Goal: Find specific page/section: Locate a particular part of the current website

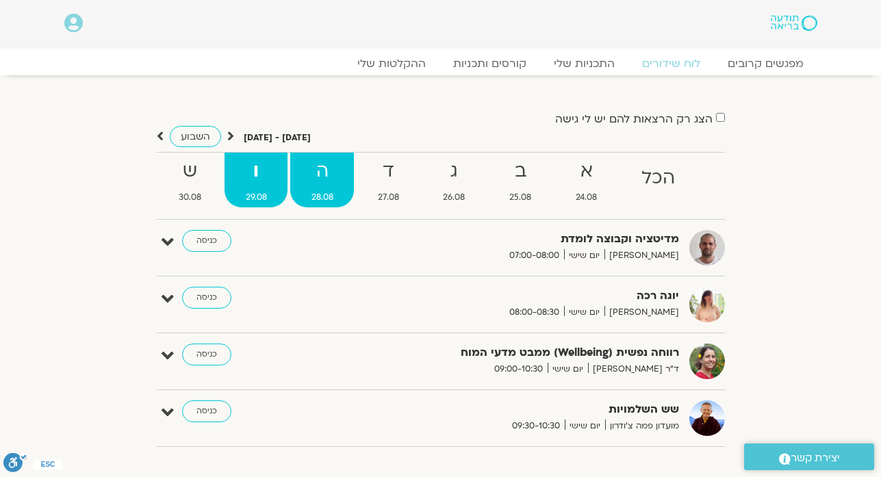
click at [330, 175] on strong "ה" at bounding box center [322, 171] width 64 height 31
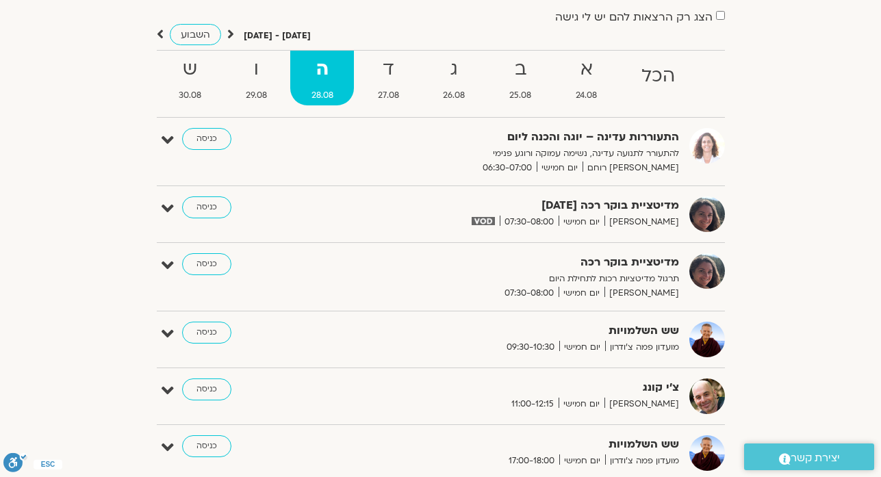
scroll to position [82, 0]
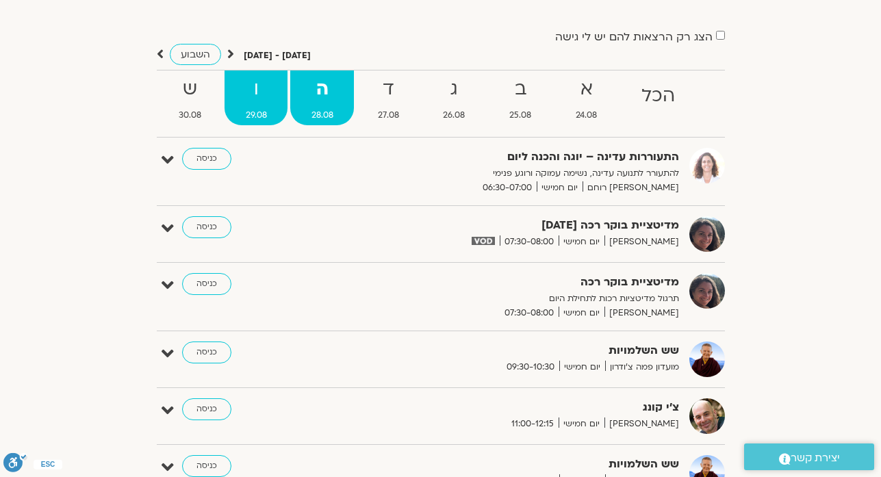
click at [249, 93] on strong "ו" at bounding box center [256, 89] width 63 height 31
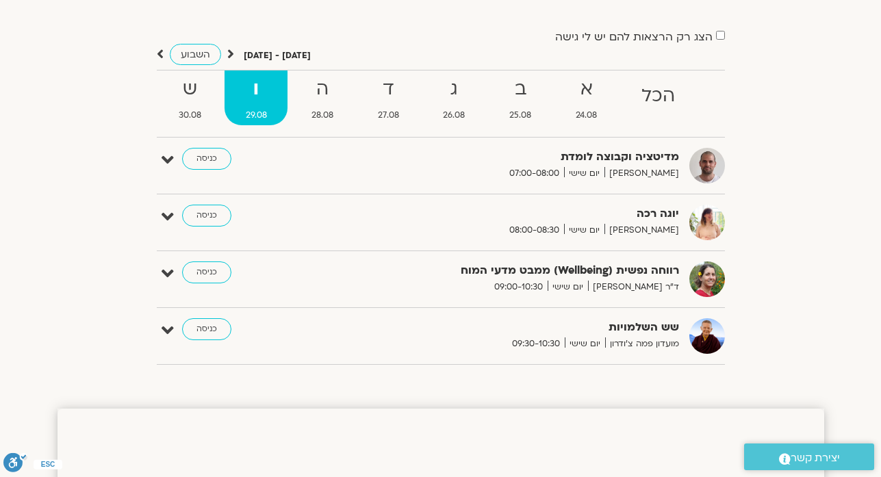
click at [249, 93] on strong "ו" at bounding box center [256, 89] width 63 height 31
click at [209, 335] on link "כניסה" at bounding box center [206, 329] width 49 height 22
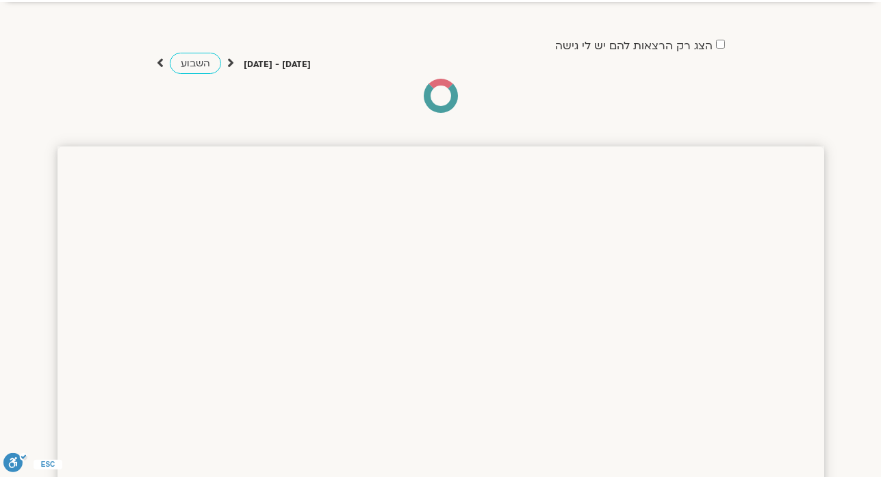
scroll to position [73, 0]
